Goal: Find specific page/section: Find specific page/section

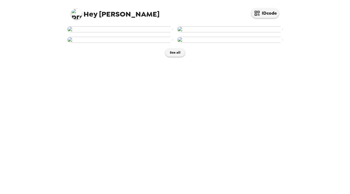
scroll to position [118, 0]
click at [175, 57] on button "See all" at bounding box center [175, 52] width 20 height 8
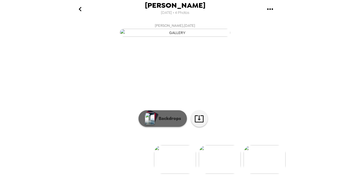
click at [169, 122] on p "Backdrops" at bounding box center [168, 118] width 25 height 7
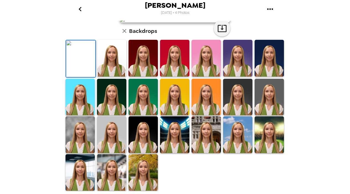
scroll to position [138, 0]
click at [149, 133] on img at bounding box center [142, 134] width 29 height 37
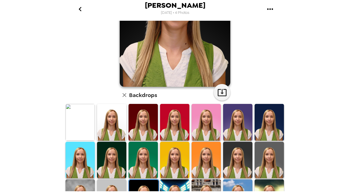
scroll to position [109, 0]
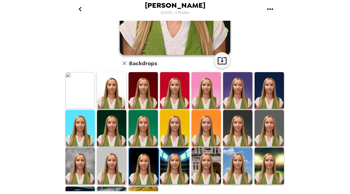
click at [114, 127] on img at bounding box center [111, 128] width 29 height 37
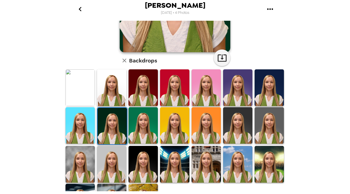
scroll to position [138, 0]
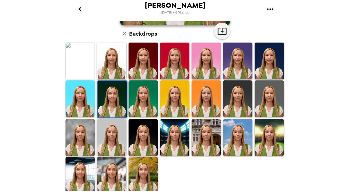
click at [136, 163] on img at bounding box center [142, 175] width 29 height 37
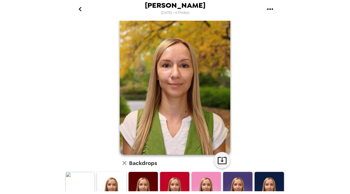
scroll to position [0, 0]
